Goal: Information Seeking & Learning: Find specific fact

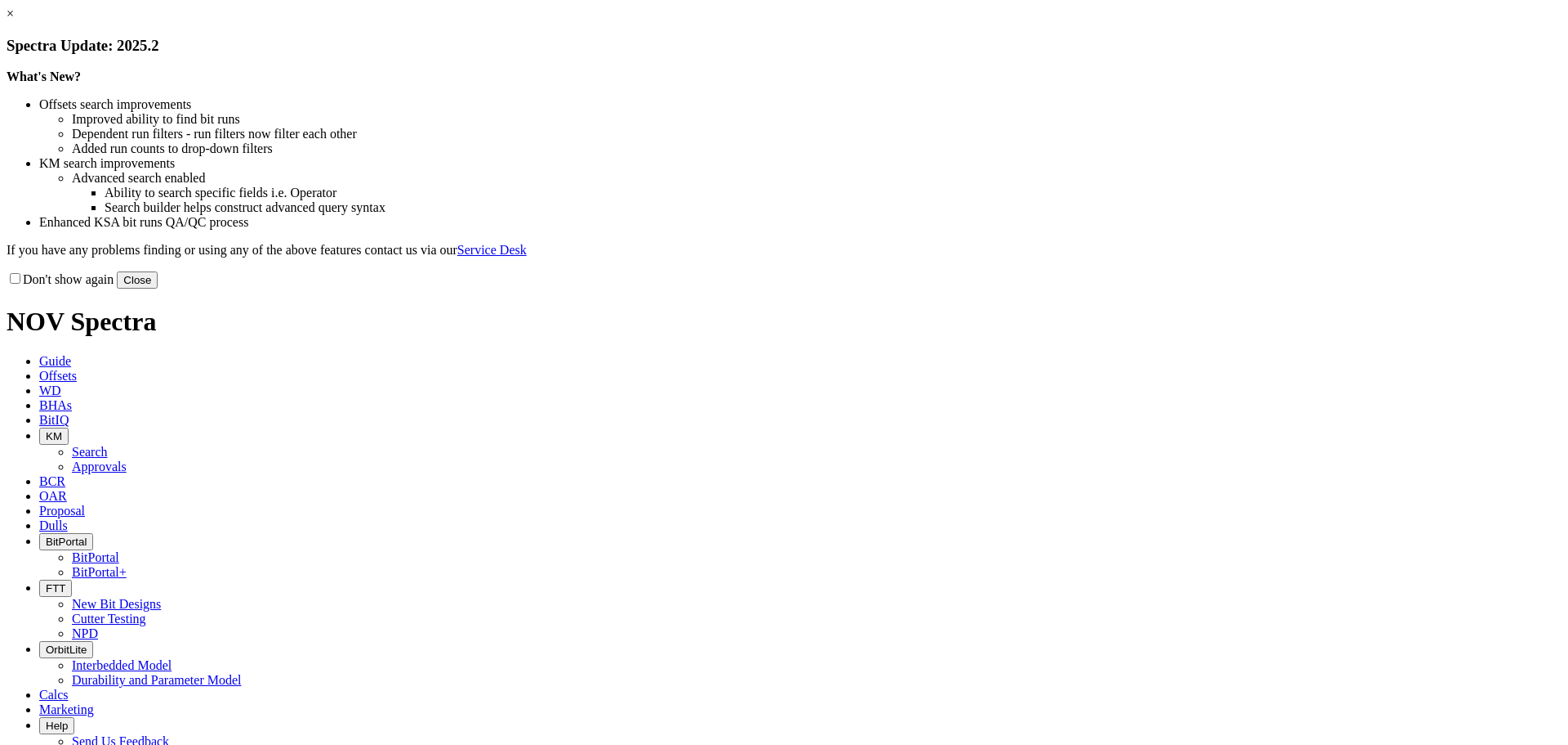
click at [158, 289] on button "Close" at bounding box center [137, 280] width 41 height 17
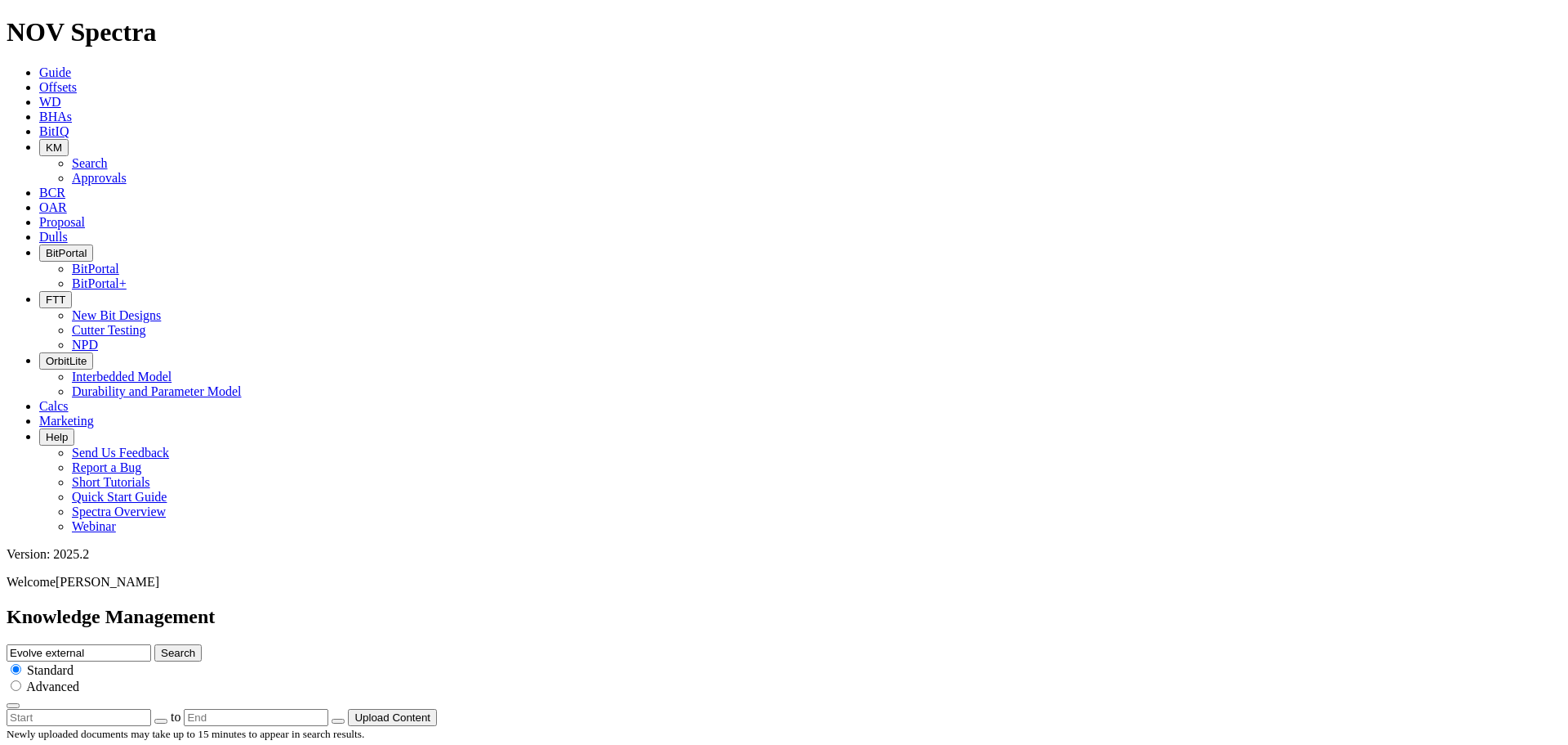
click at [45, 141] on icon "button" at bounding box center [45, 147] width 0 height 12
click at [126, 171] on link "Approvals" at bounding box center [98, 177] width 55 height 14
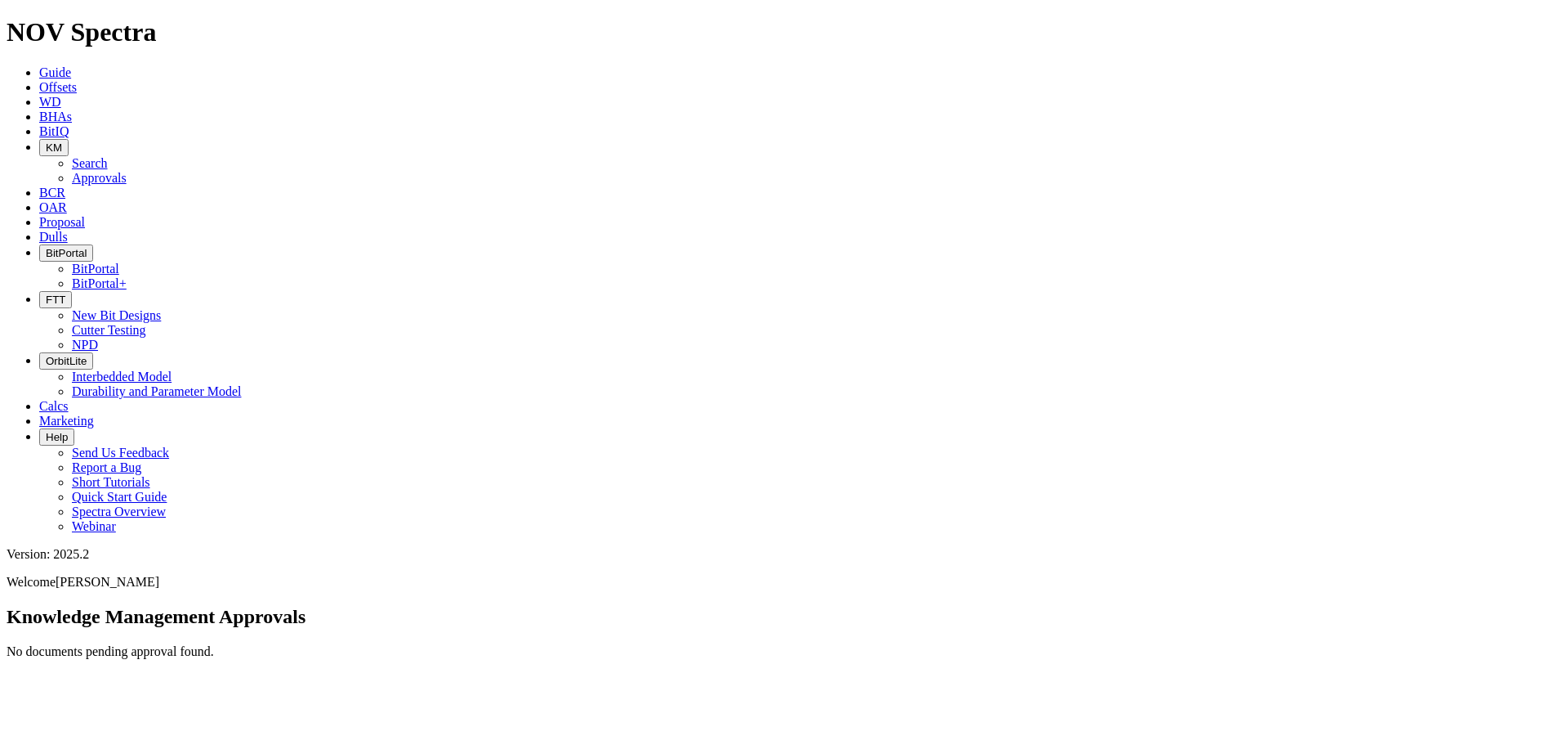
click at [69, 139] on button "KM" at bounding box center [54, 148] width 30 height 17
click at [108, 156] on link "Search" at bounding box center [89, 163] width 36 height 14
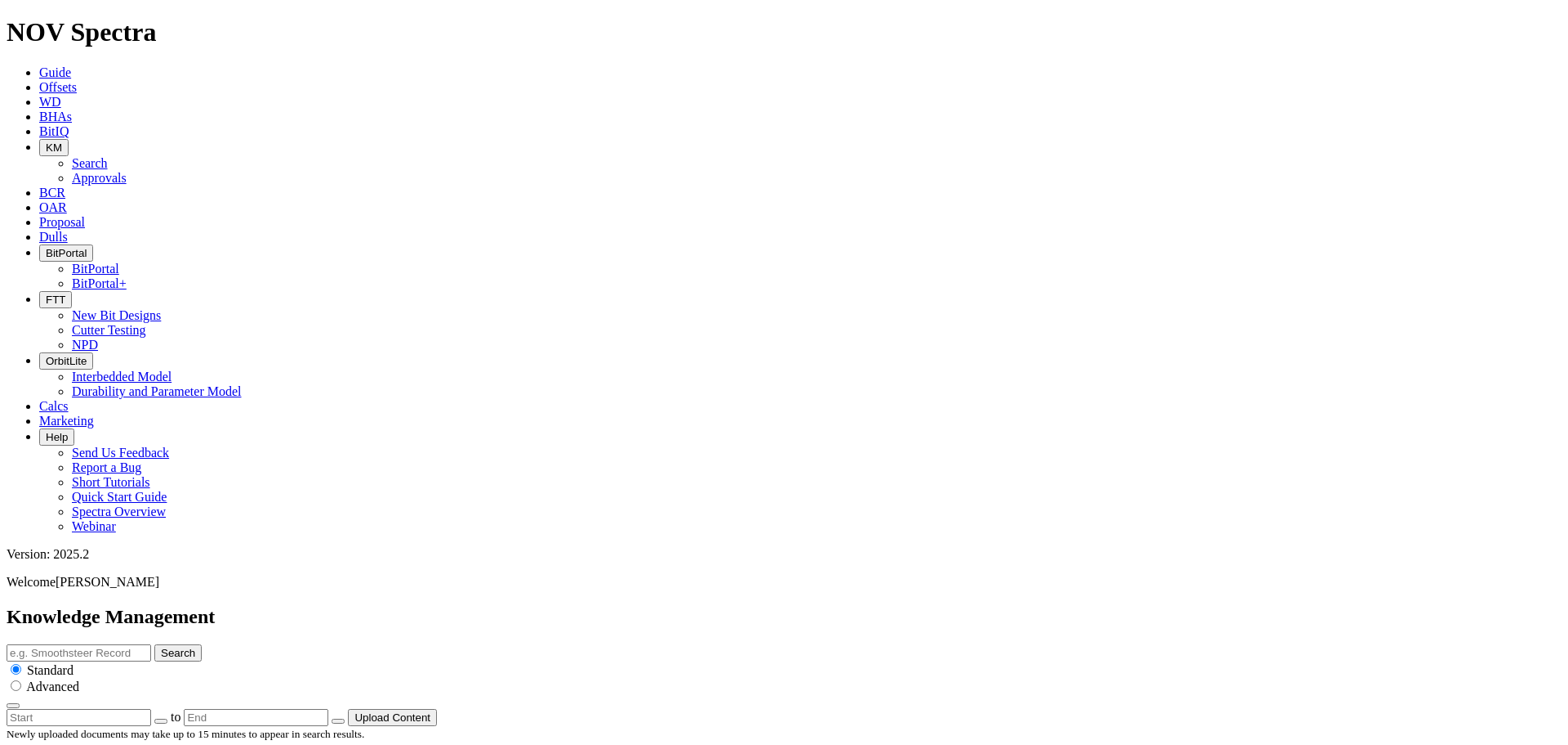
click at [151, 644] on input "text" at bounding box center [79, 652] width 145 height 17
type input "polaris conoco"
click at [154, 644] on button "Search" at bounding box center [177, 652] width 47 height 17
click at [151, 644] on input "polaris conoco" at bounding box center [79, 652] width 145 height 17
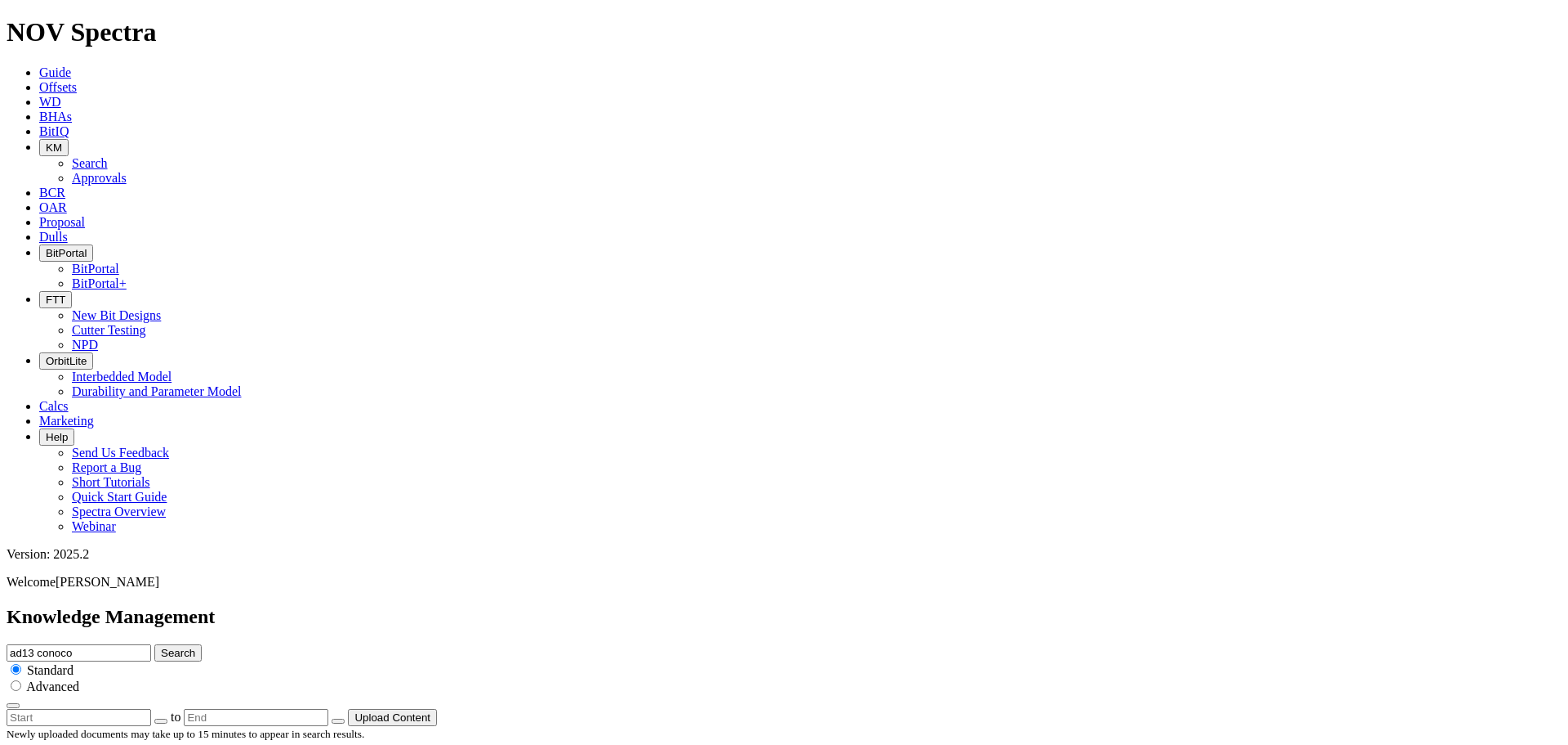
type input "ad13 conoco"
click at [154, 644] on button "Search" at bounding box center [177, 652] width 47 height 17
click at [77, 80] on span "Offsets" at bounding box center [58, 86] width 37 height 14
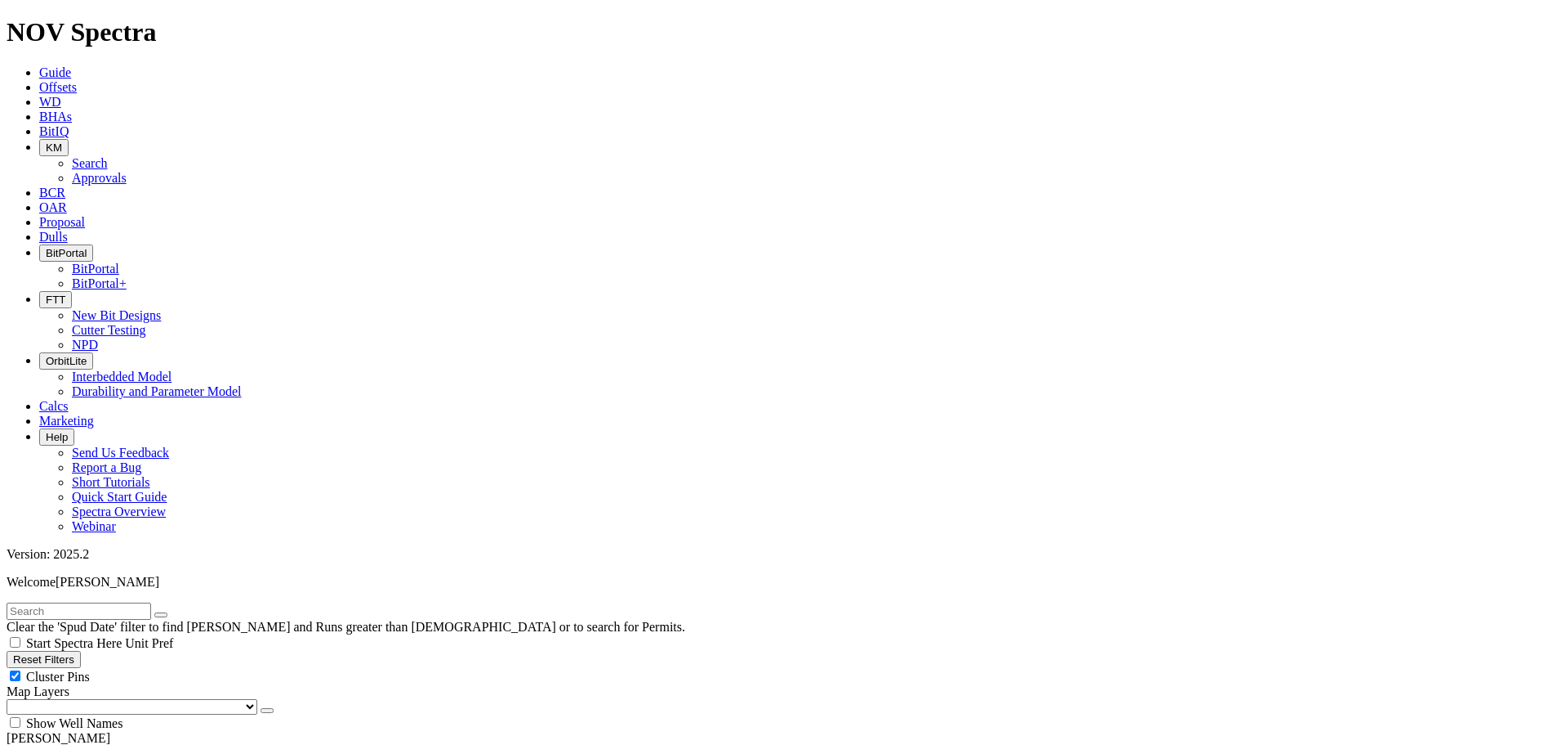
click at [123, 602] on input "text" at bounding box center [79, 610] width 145 height 17
type input "polaris"
click at [171, 612] on button "submit" at bounding box center [177, 614] width 13 height 5
click at [34, 744] on div "Anywhere" at bounding box center [784, 753] width 1555 height 17
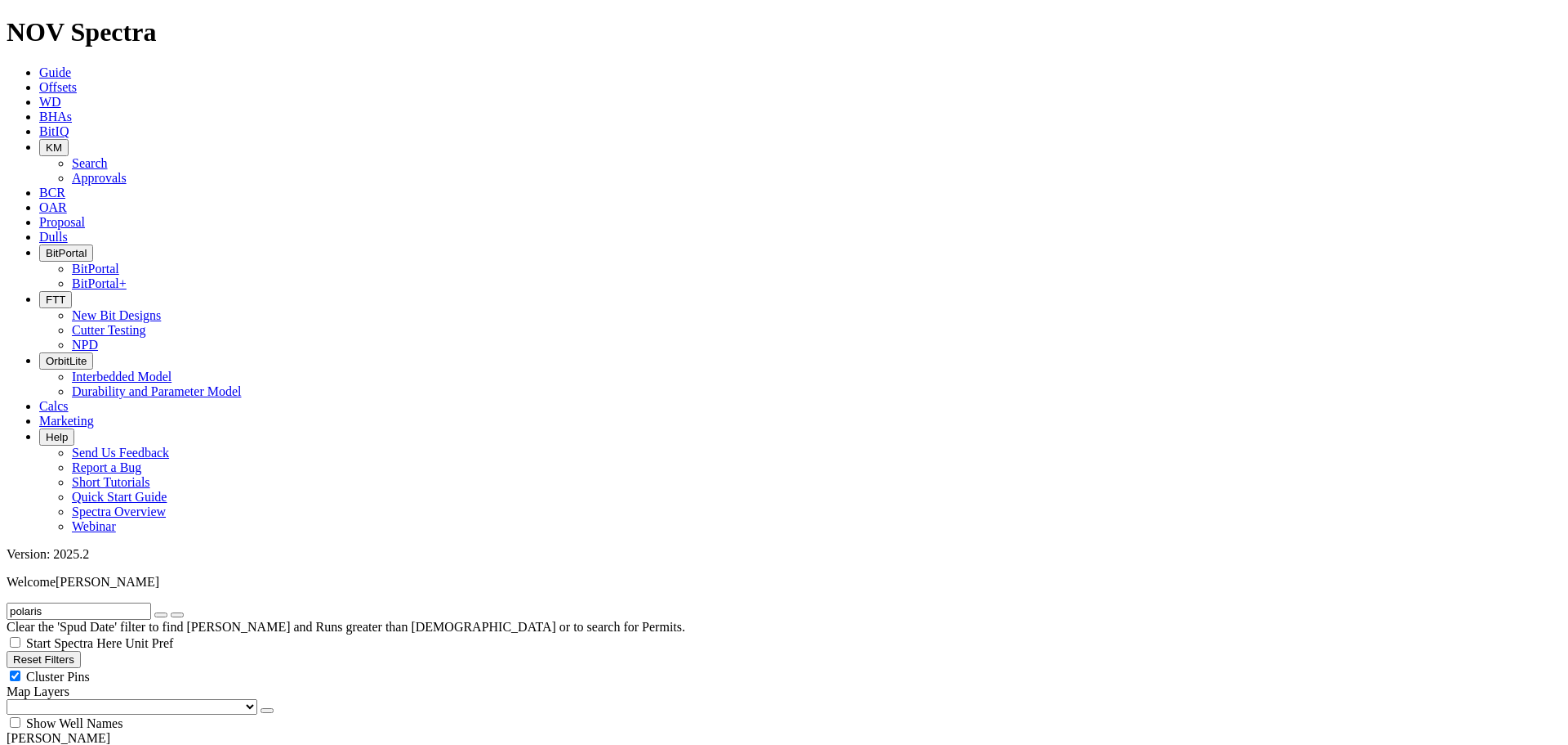
radio input "true"
radio input "false"
radio input "true"
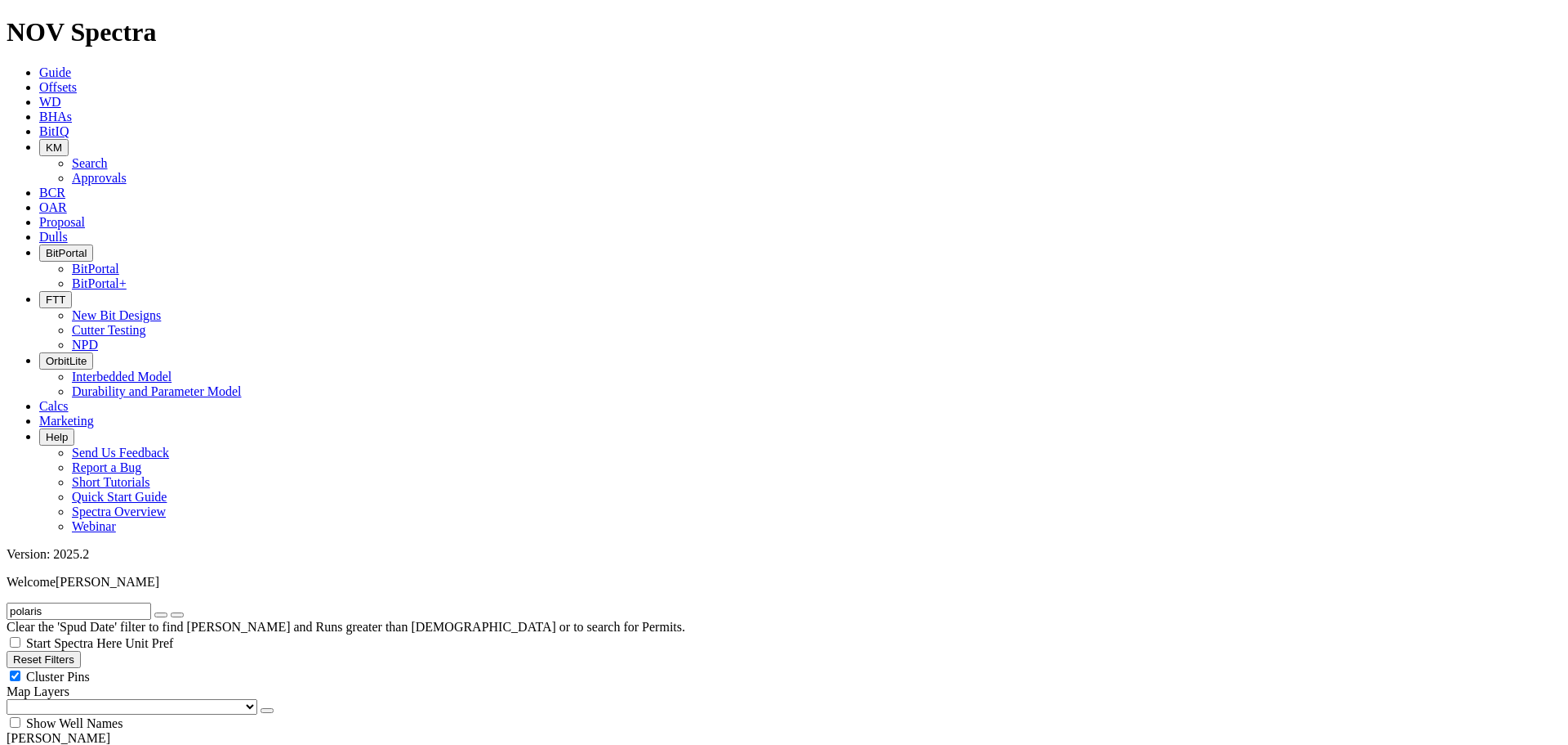
drag, startPoint x: 44, startPoint y: 69, endPoint x: -141, endPoint y: 65, distance: 185.0
click at [171, 612] on button "submit" at bounding box center [177, 614] width 13 height 5
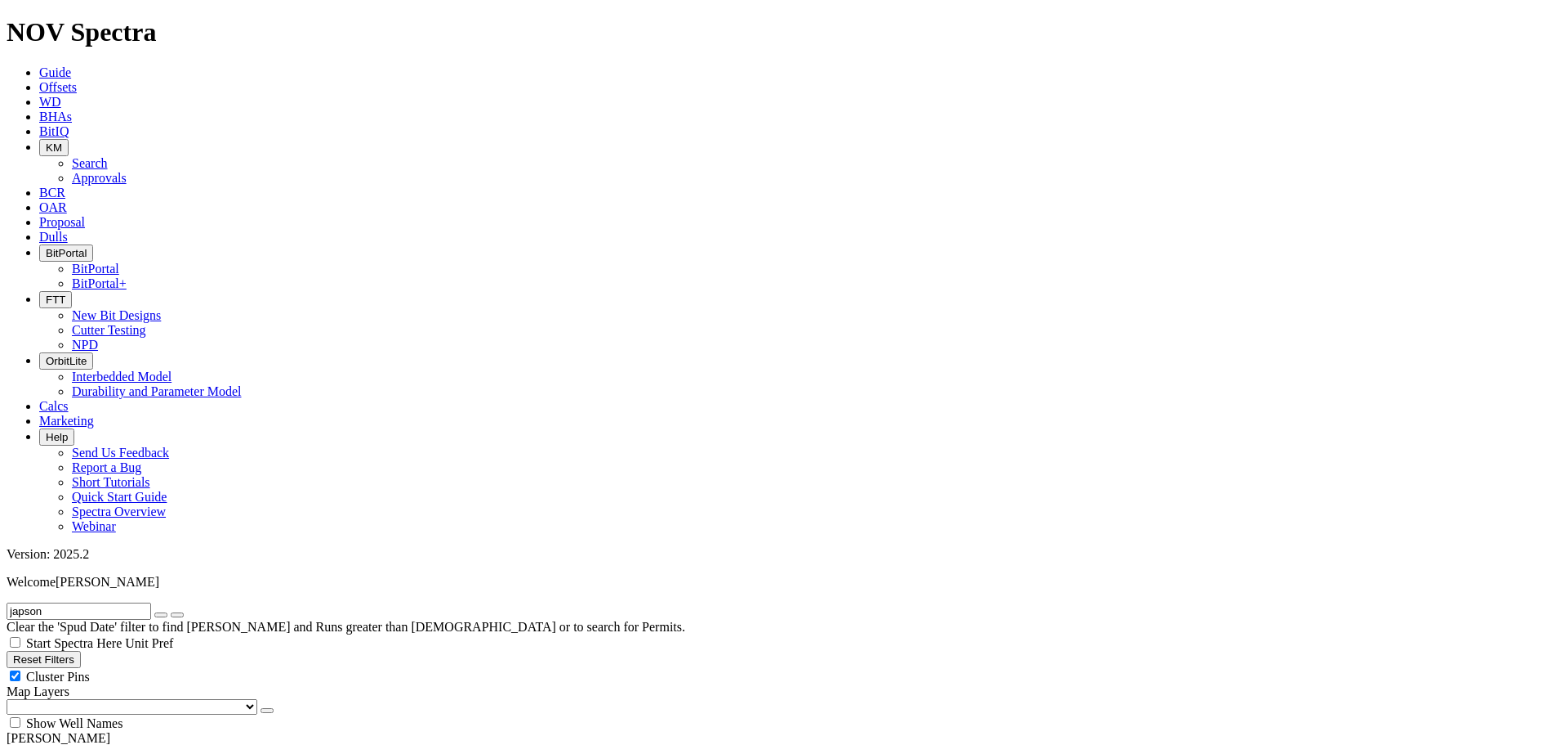
click at [86, 602] on input "japson" at bounding box center [79, 610] width 145 height 17
type input "japson 2a"
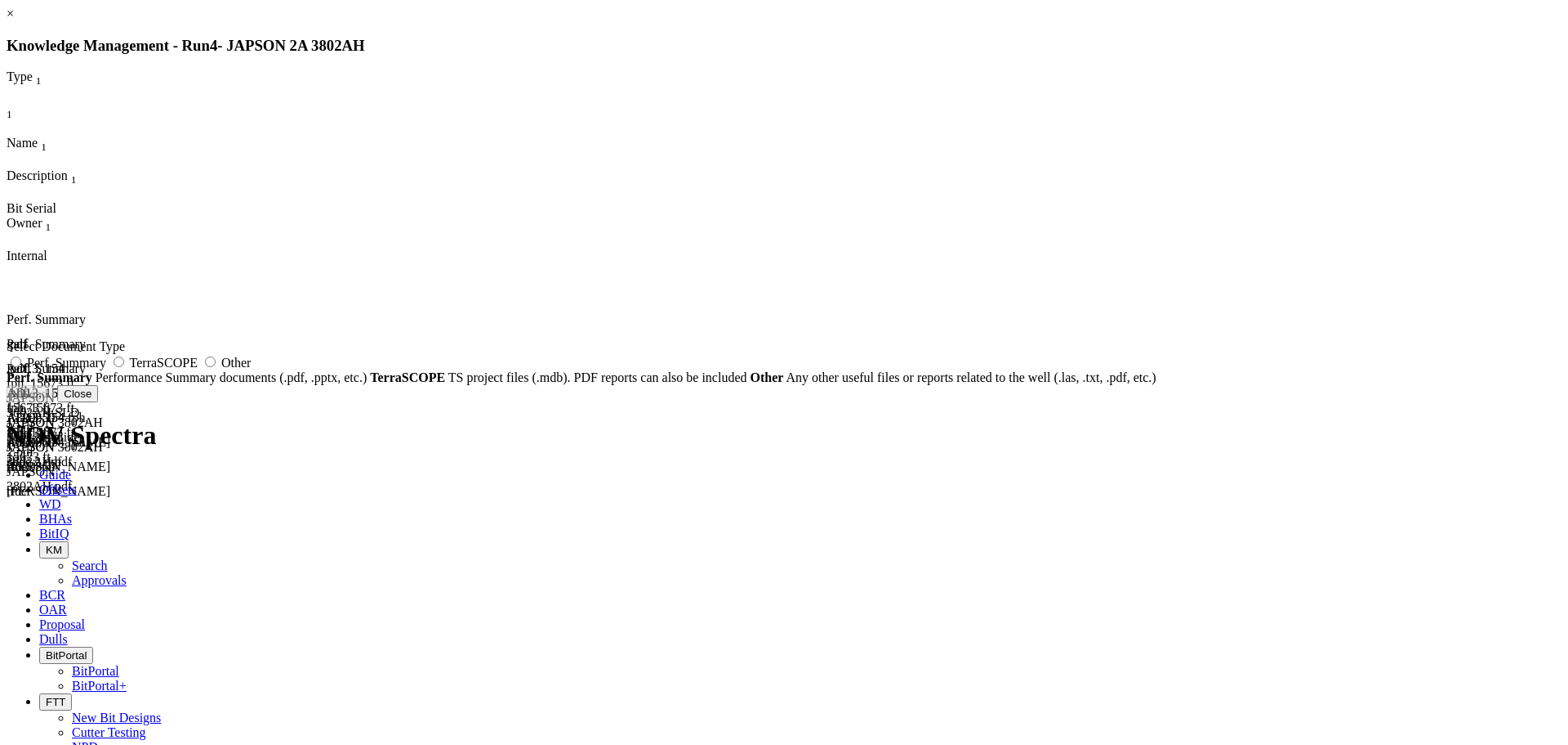
click at [83, 411] on div "AD13, 154 fph, 15673 ft, JAPSON 3802AH.pdf" at bounding box center [45, 439] width 76 height 59
click at [6, 312] on icon at bounding box center [6, 312] width 0 height 0
click at [6, 288] on icon at bounding box center [6, 288] width 0 height 0
click at [6, 263] on icon at bounding box center [6, 263] width 0 height 0
click at [14, 20] on link "×" at bounding box center [10, 13] width 7 height 14
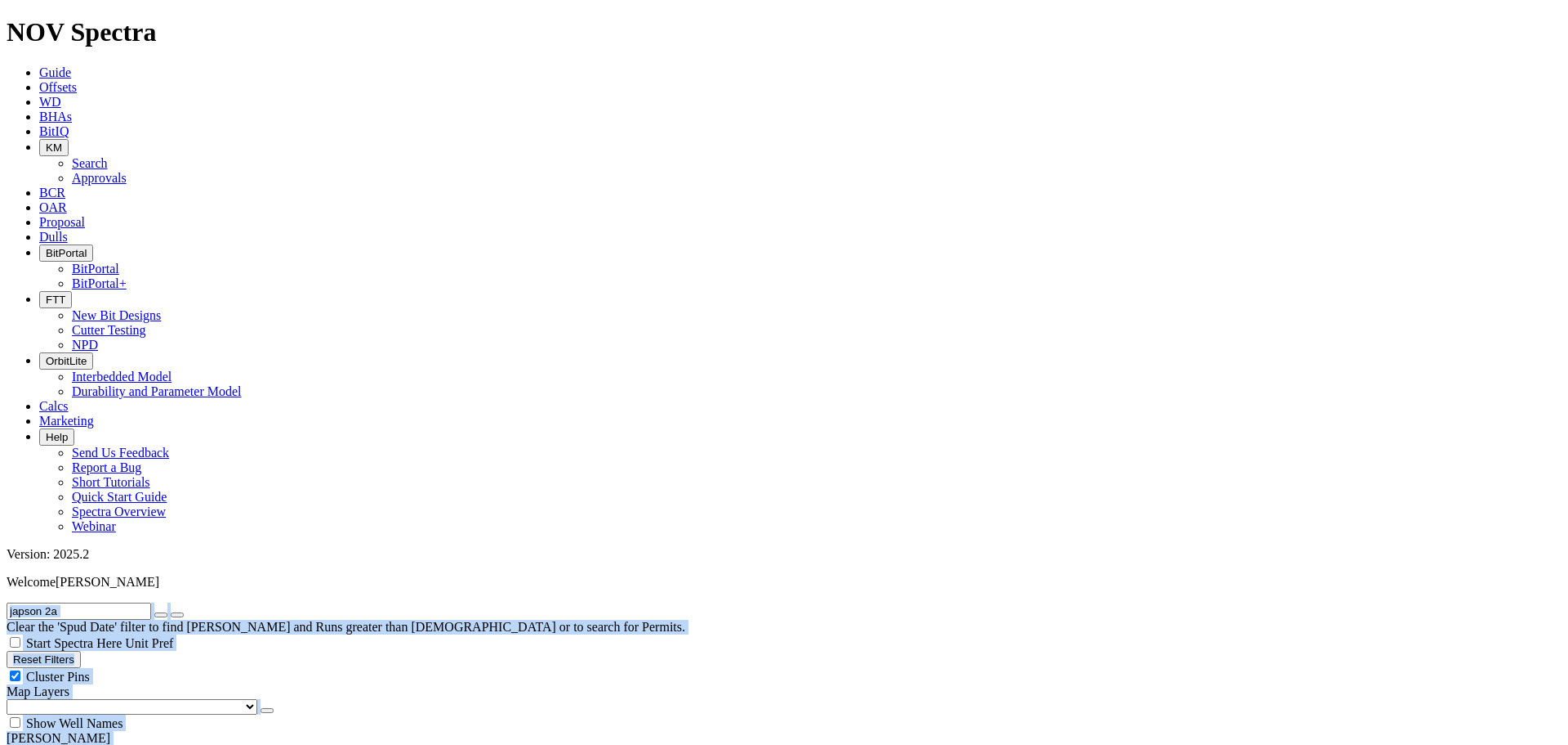
drag, startPoint x: 107, startPoint y: 72, endPoint x: -269, endPoint y: 47, distance: 376.8
click at [97, 602] on input "japson 2a" at bounding box center [79, 610] width 145 height 17
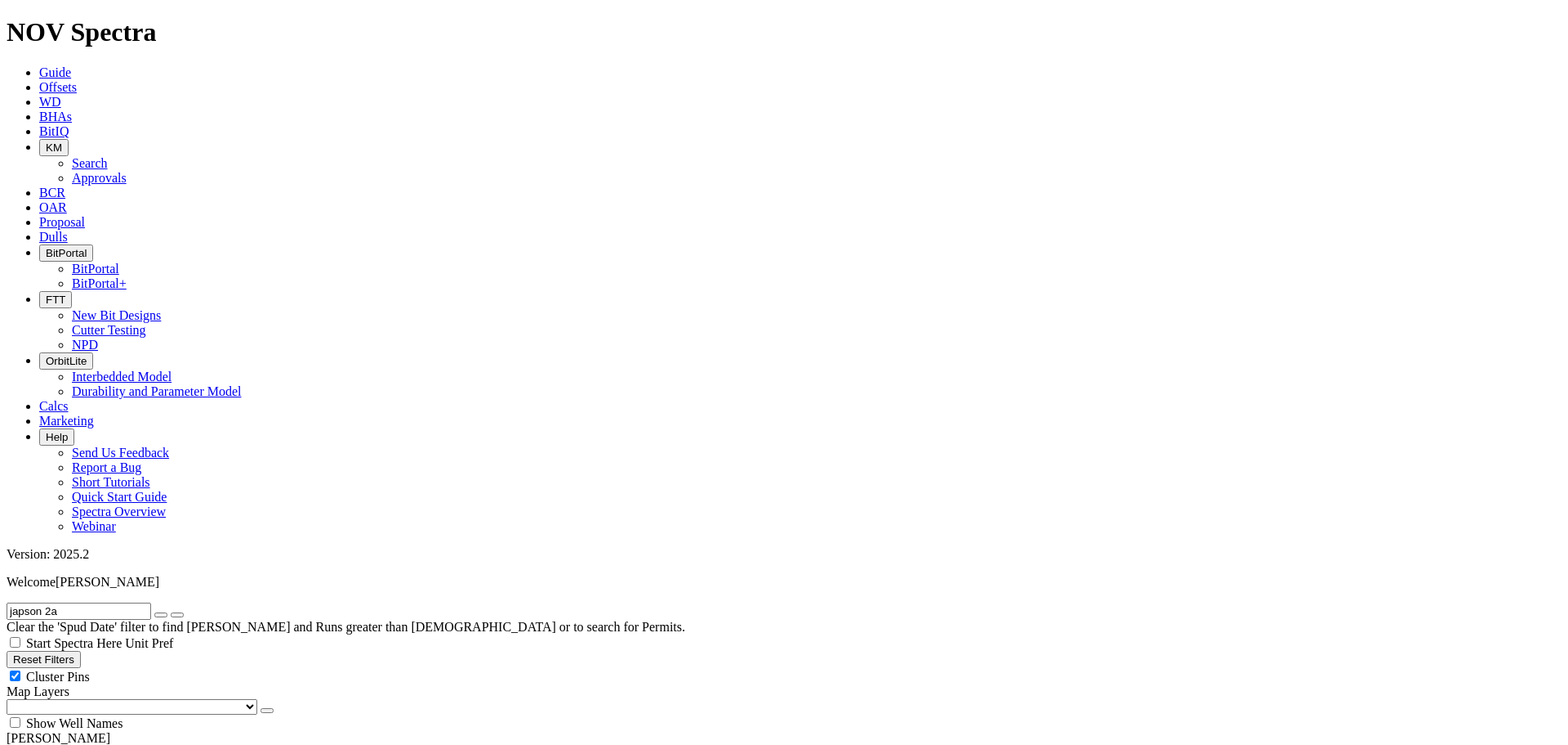
click at [161, 615] on icon "button" at bounding box center [161, 615] width 0 height 0
click at [108, 602] on input "text" at bounding box center [79, 610] width 145 height 17
type input "a320850"
click at [60, 744] on span "Anywhere" at bounding box center [53, 753] width 55 height 14
radio input "true"
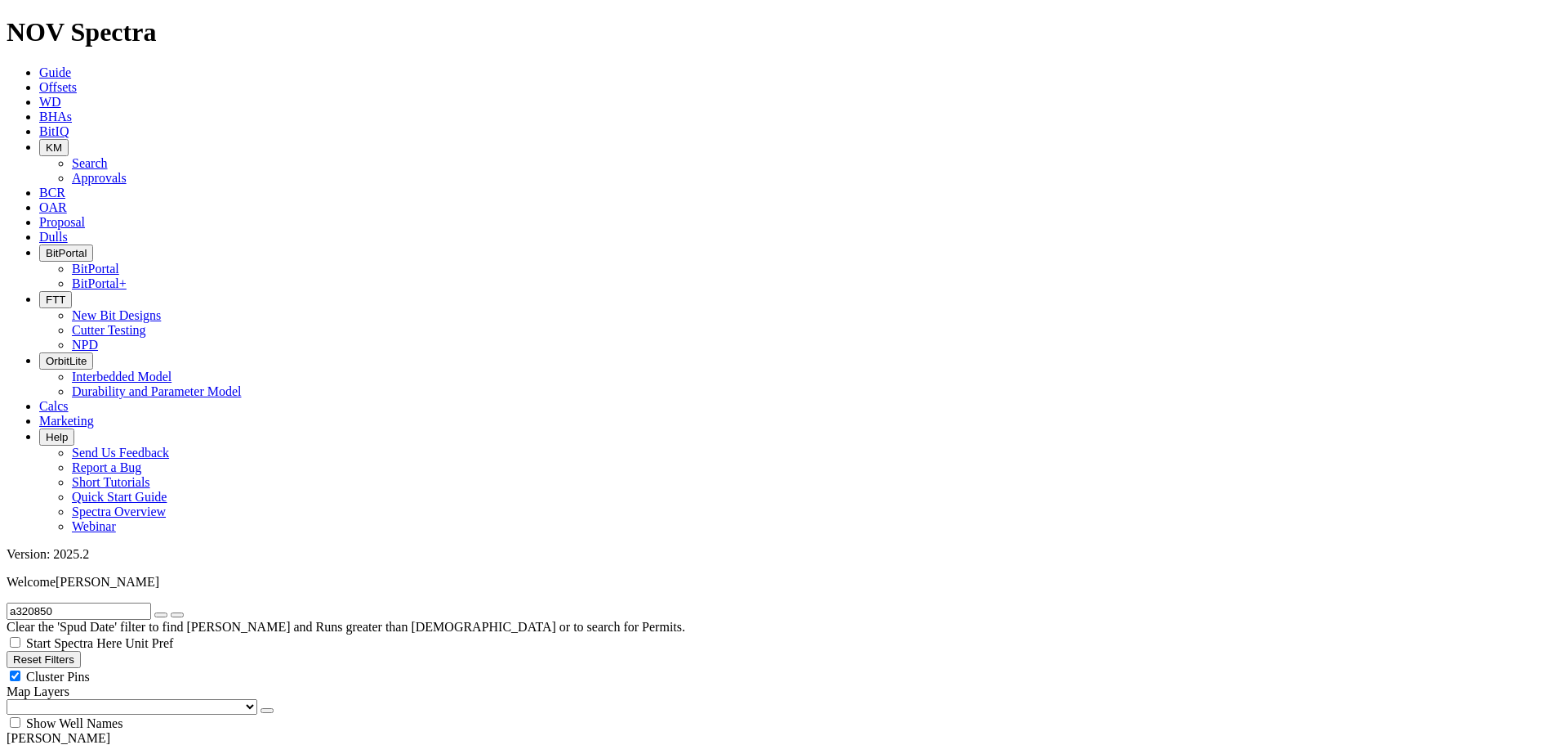
radio input "false"
click at [37, 602] on input "a320850" at bounding box center [79, 610] width 145 height 17
click at [45, 141] on icon "button" at bounding box center [45, 147] width 0 height 12
click at [108, 156] on link "Search" at bounding box center [89, 163] width 36 height 14
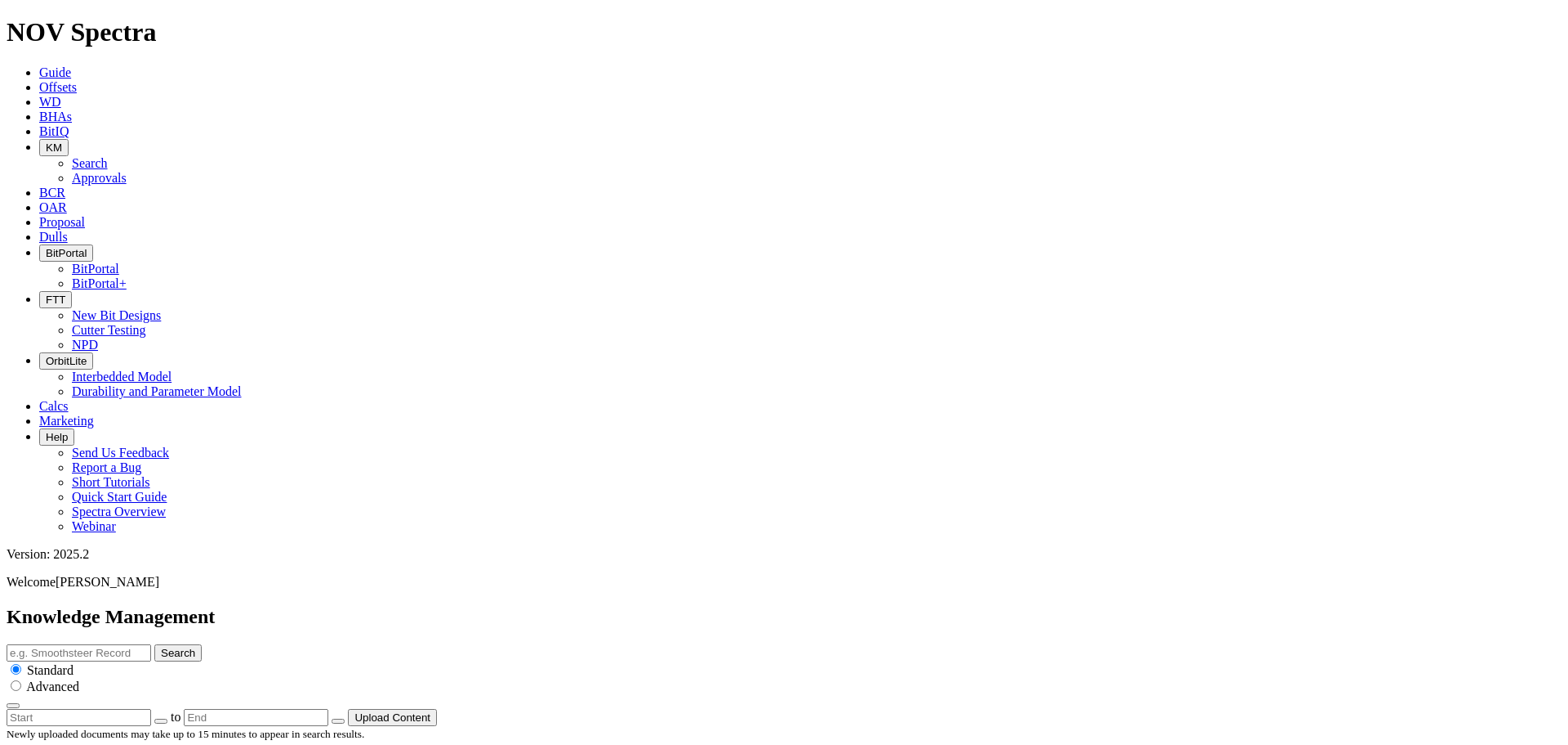
click at [151, 644] on input "text" at bounding box center [79, 652] width 145 height 17
paste input "a320850"
type input "a320850"
click at [154, 644] on button "Search" at bounding box center [177, 652] width 47 height 17
